Goal: Task Accomplishment & Management: Understand process/instructions

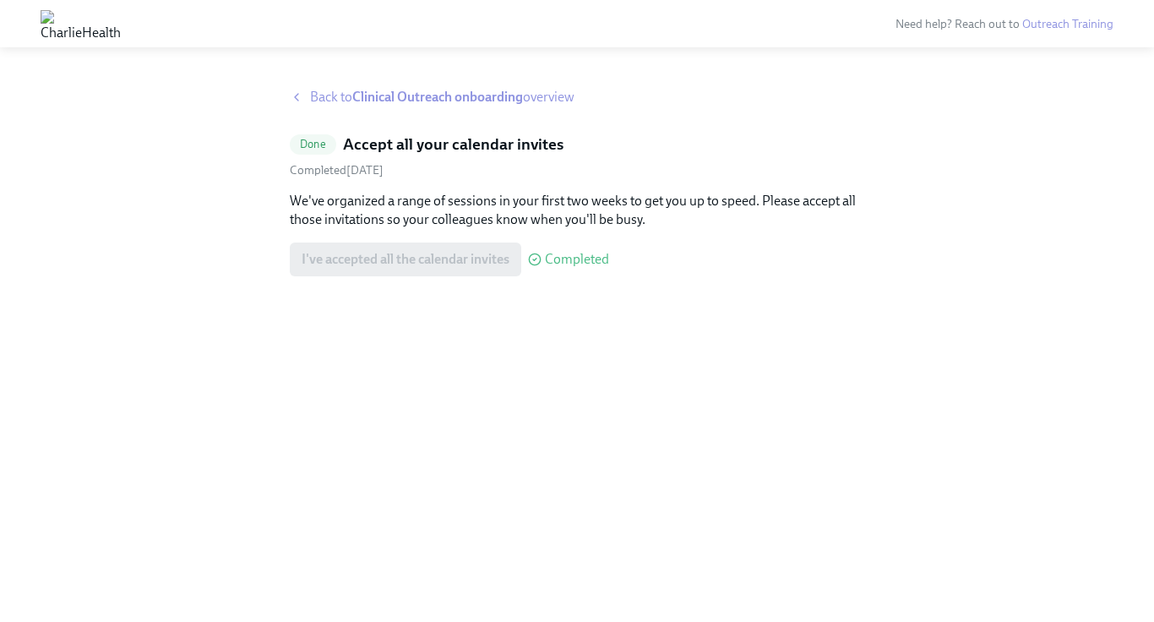
click at [477, 101] on strong "Clinical Outreach onboarding" at bounding box center [437, 97] width 171 height 16
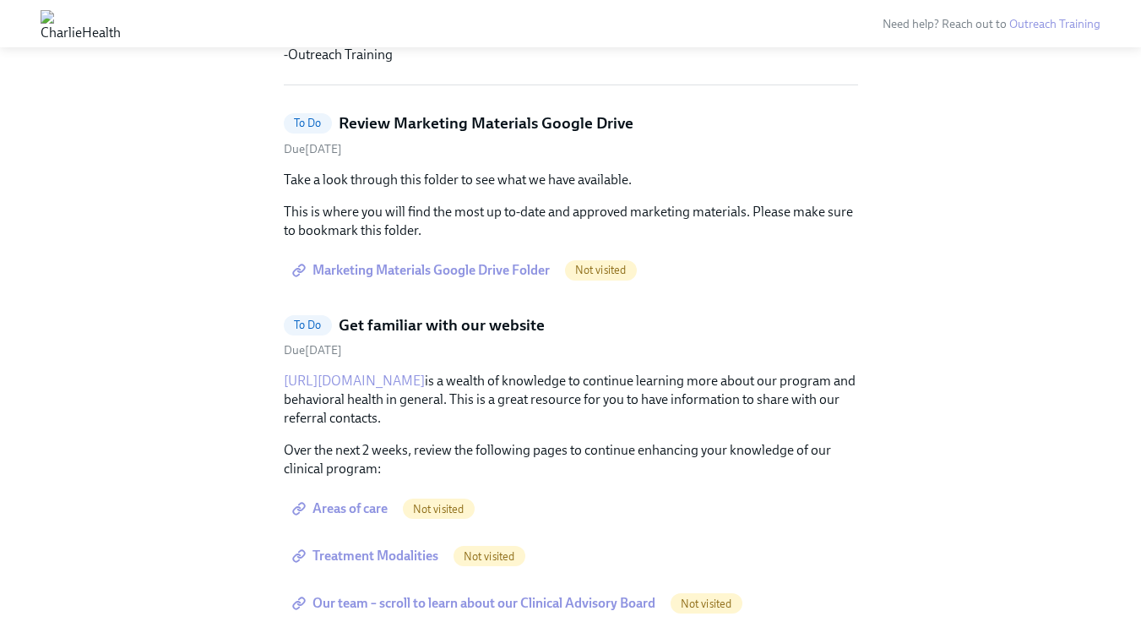
scroll to position [549, 0]
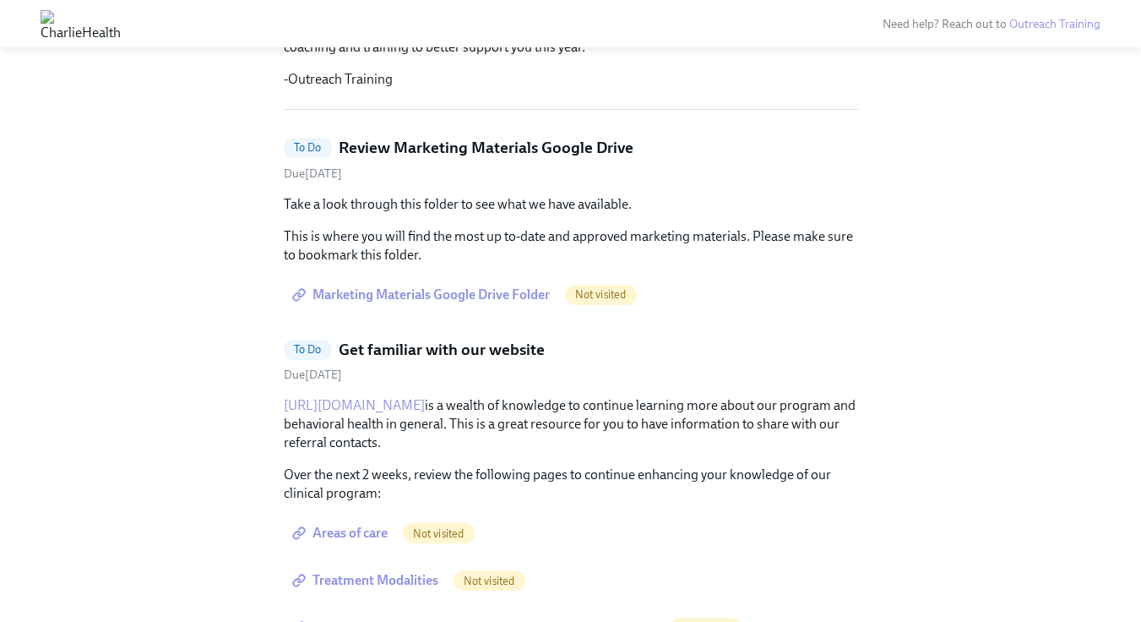
click at [476, 300] on span "Marketing Materials Google Drive Folder" at bounding box center [423, 294] width 254 height 17
click at [527, 152] on h5 "Review Marketing Materials Google Drive" at bounding box center [486, 148] width 295 height 22
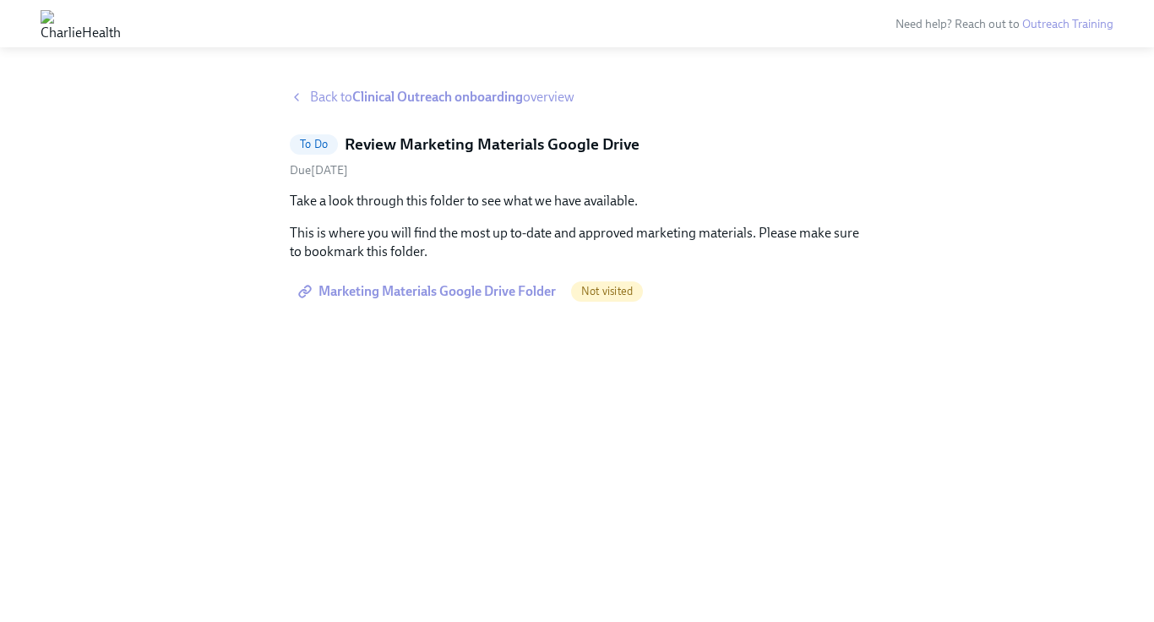
click at [492, 302] on link "Marketing Materials Google Drive Folder" at bounding box center [429, 292] width 278 height 34
click at [462, 99] on strong "Clinical Outreach onboarding" at bounding box center [437, 97] width 171 height 16
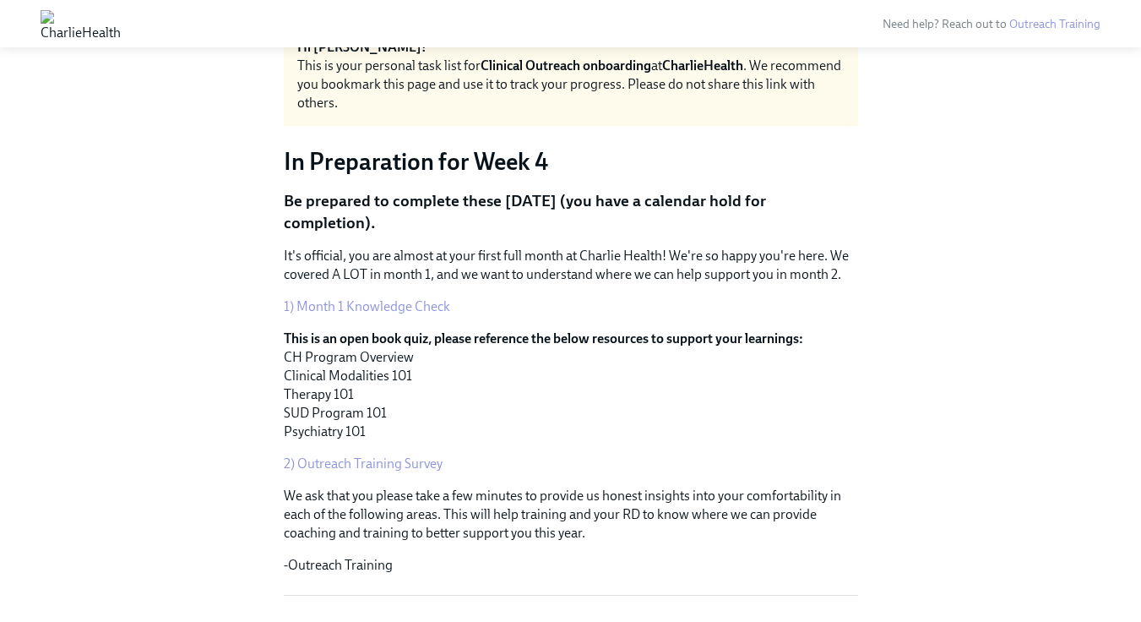
scroll to position [65, 0]
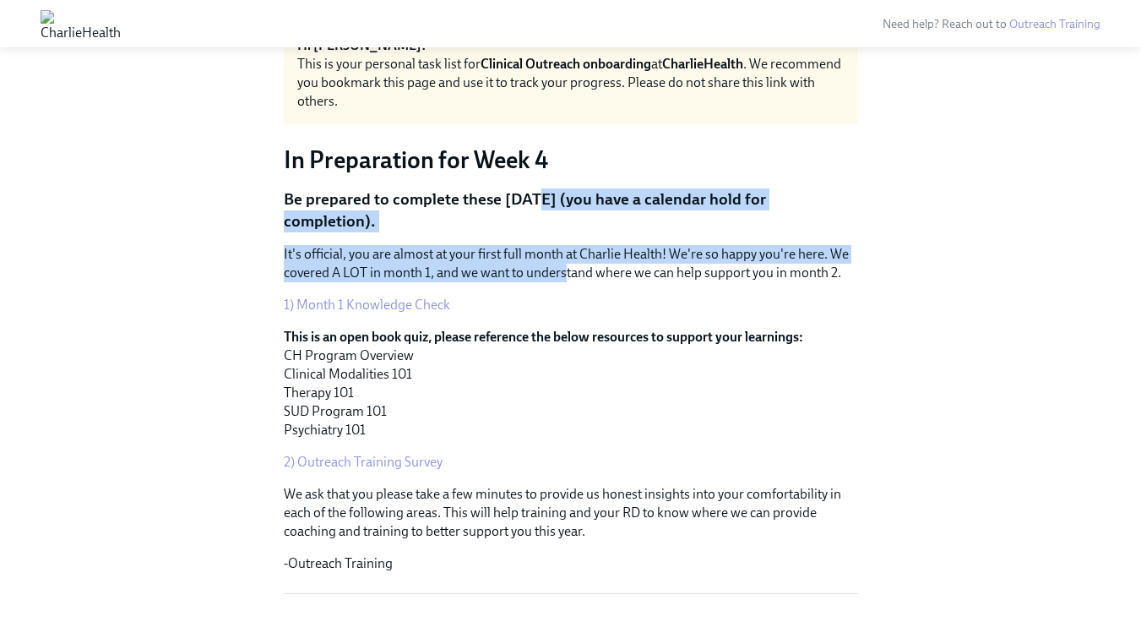
drag, startPoint x: 568, startPoint y: 271, endPoint x: 538, endPoint y: 197, distance: 80.3
click at [538, 197] on p "Be prepared to complete these [DATE] (you have a calendar hold for completion)." at bounding box center [571, 209] width 574 height 43
drag, startPoint x: 538, startPoint y: 197, endPoint x: 611, endPoint y: 273, distance: 105.2
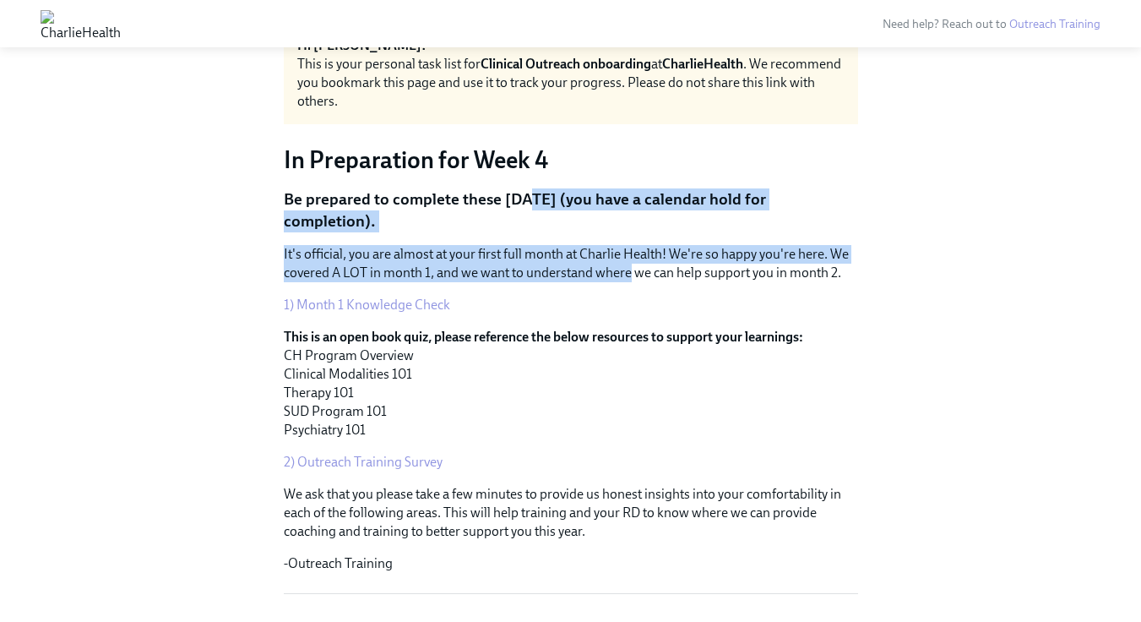
click at [611, 273] on p "It's official, you are almost at your first full month at Charlie Health! We're…" at bounding box center [571, 263] width 574 height 37
drag, startPoint x: 611, startPoint y: 275, endPoint x: 581, endPoint y: 189, distance: 90.3
click at [581, 189] on p "Be prepared to complete these [DATE] (you have a calendar hold for completion)." at bounding box center [571, 209] width 574 height 43
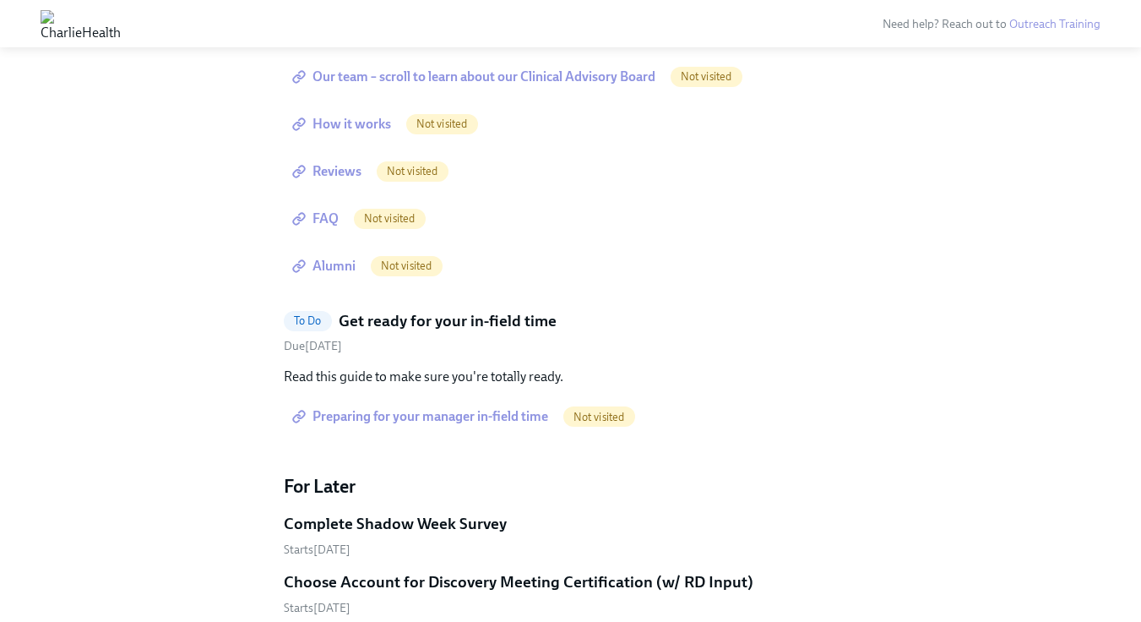
scroll to position [666, 0]
